Goal: Navigation & Orientation: Find specific page/section

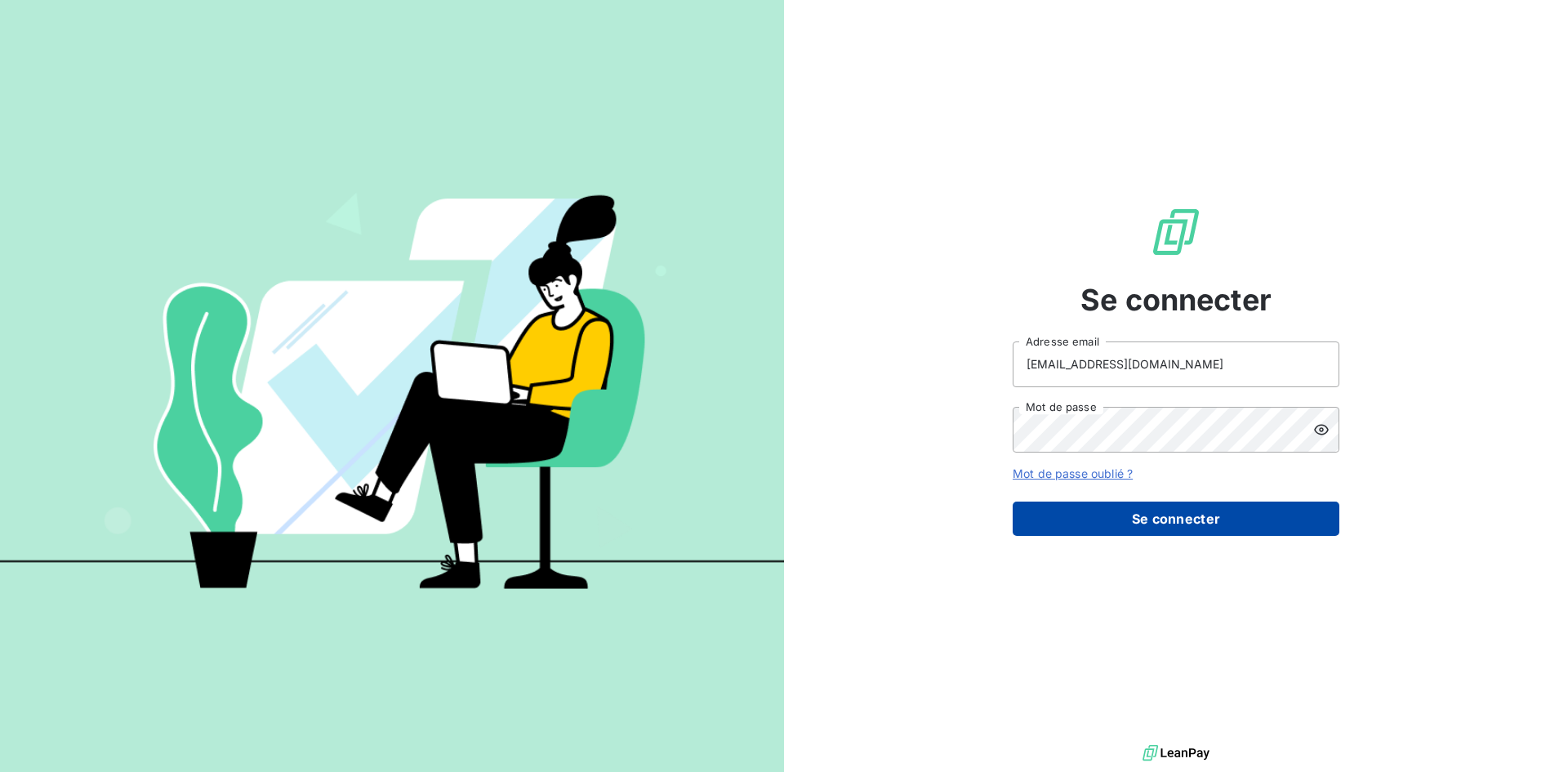
click at [1142, 522] on button "Se connecter" at bounding box center [1175, 518] width 327 height 34
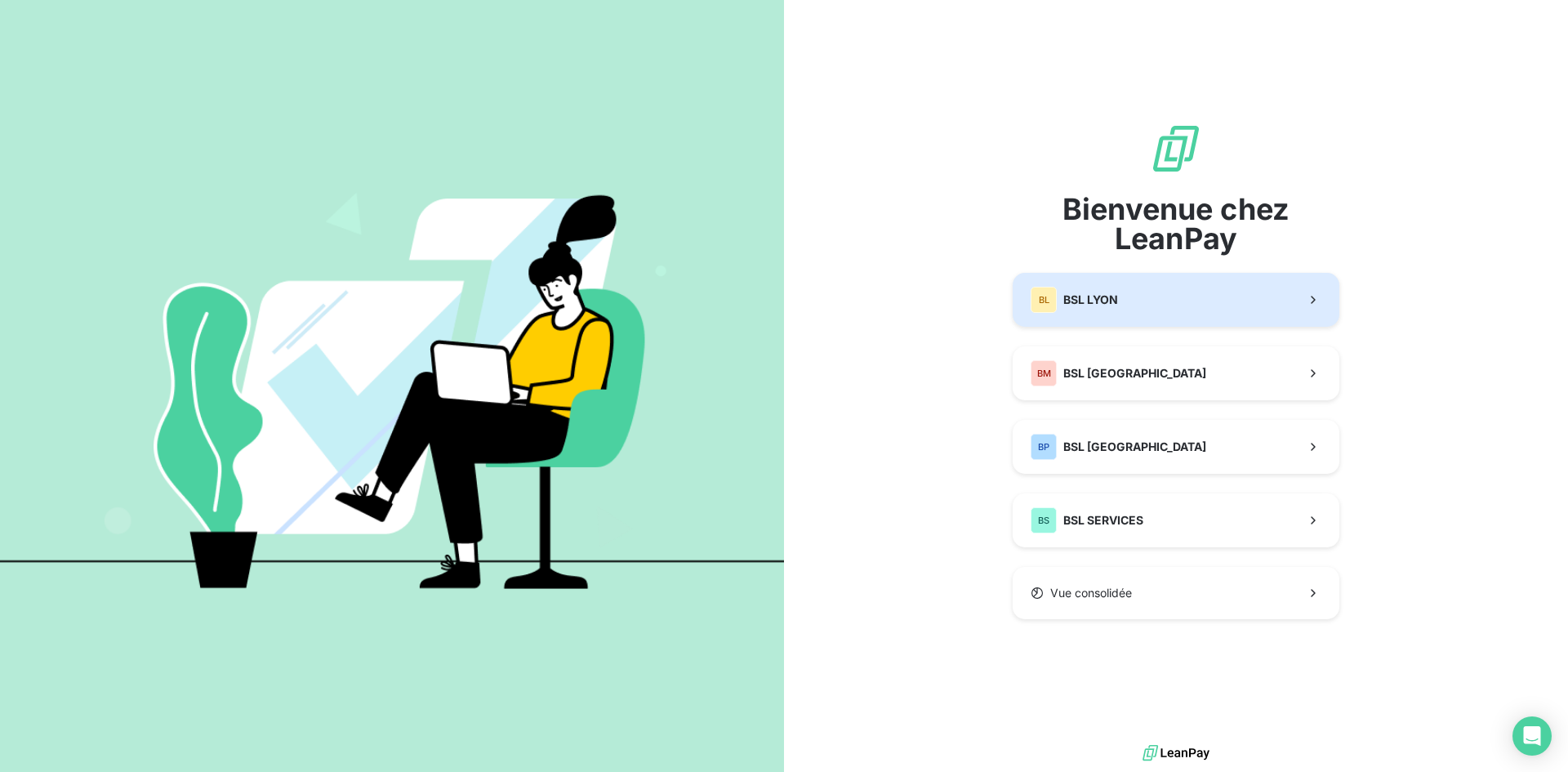
click at [1144, 306] on button "BL BSL LYON" at bounding box center [1175, 300] width 327 height 54
